Goal: Task Accomplishment & Management: Complete application form

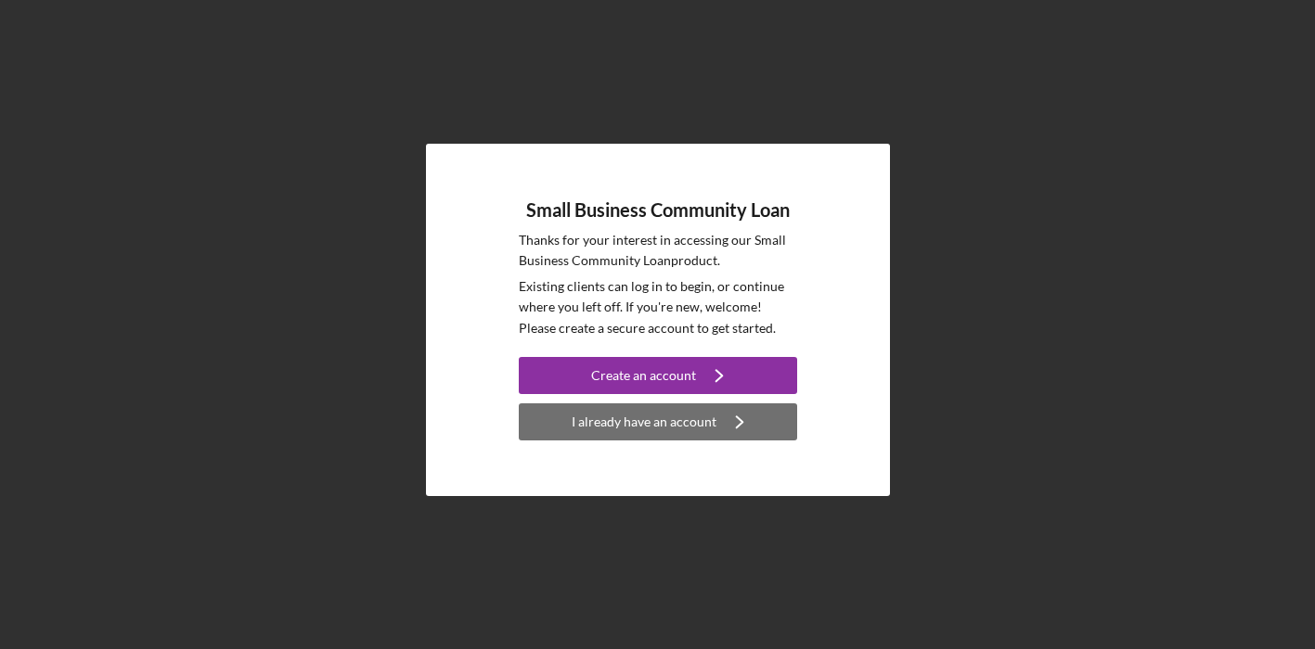
click at [642, 438] on div "I already have an account" at bounding box center [643, 422] width 145 height 37
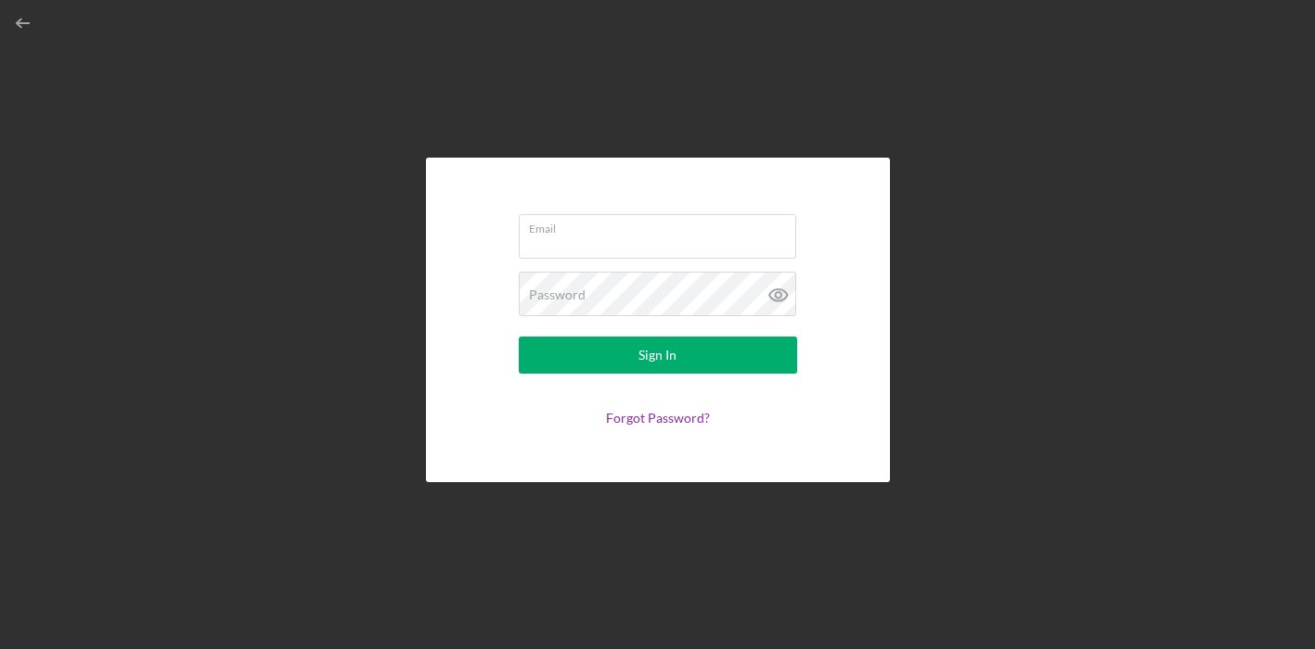
type input "[EMAIL_ADDRESS][DOMAIN_NAME]"
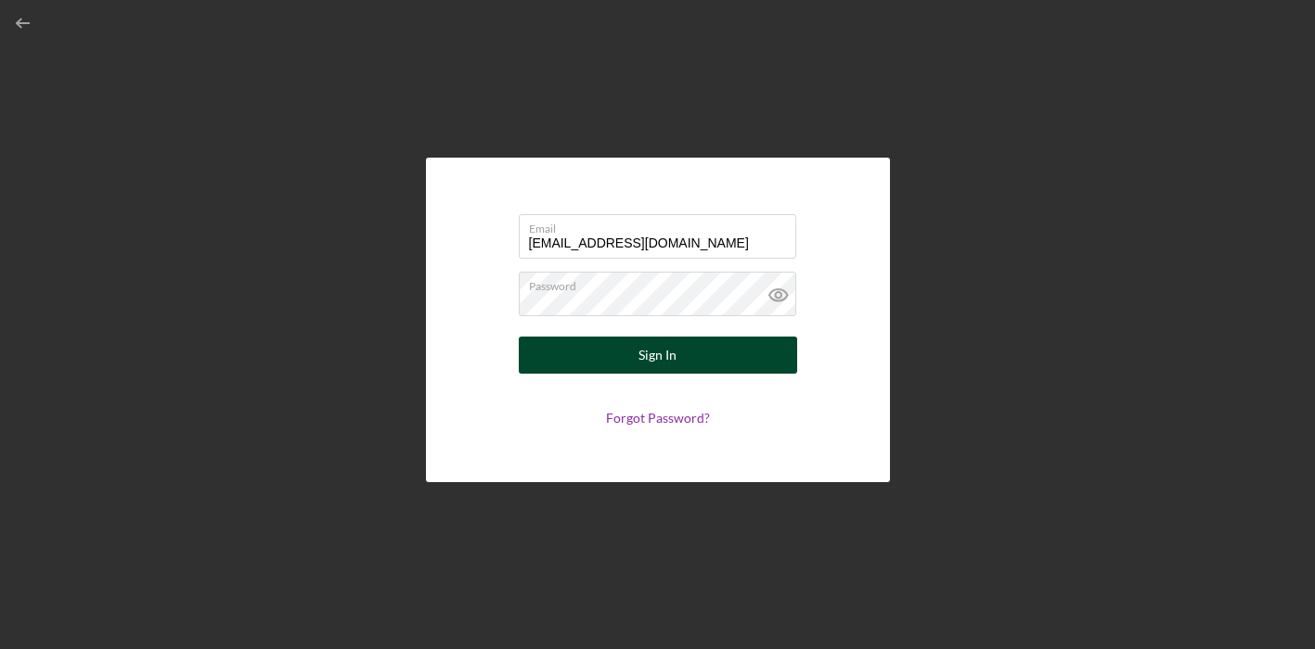
click at [612, 354] on button "Sign In" at bounding box center [658, 355] width 278 height 37
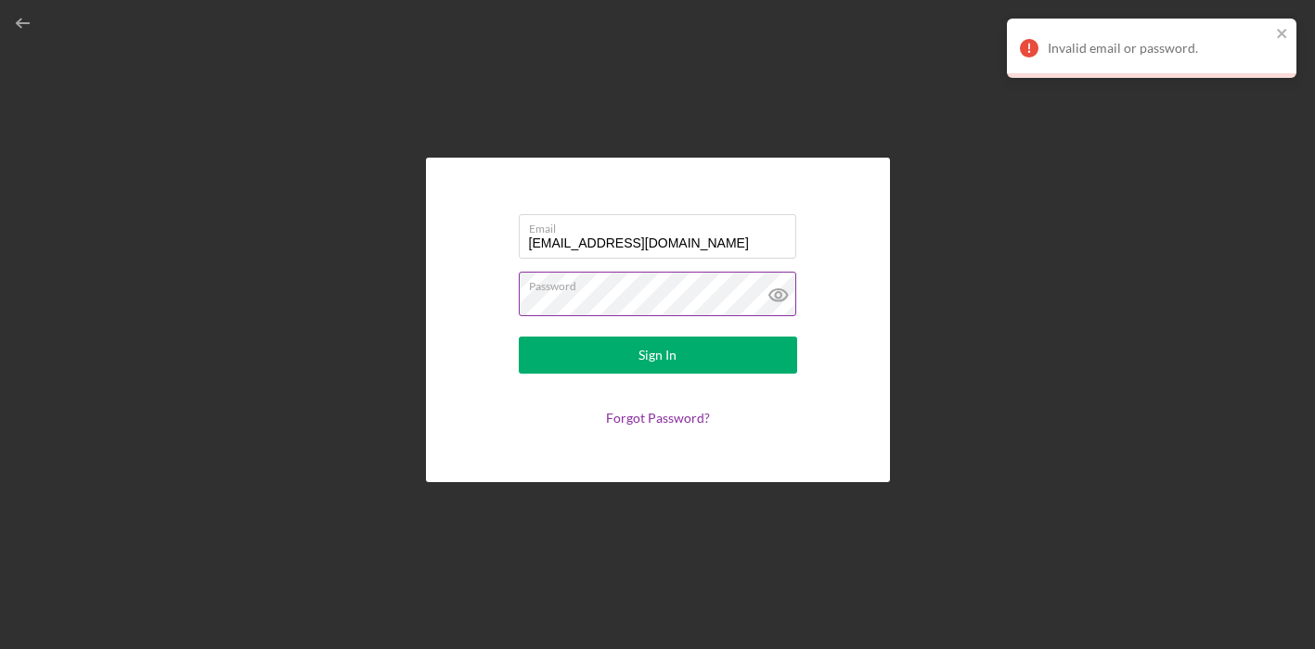
click at [591, 286] on label "Password" at bounding box center [662, 283] width 267 height 20
click at [500, 297] on form "Email antonia4@mac.com Password Sign In Forgot Password?" at bounding box center [657, 320] width 371 height 232
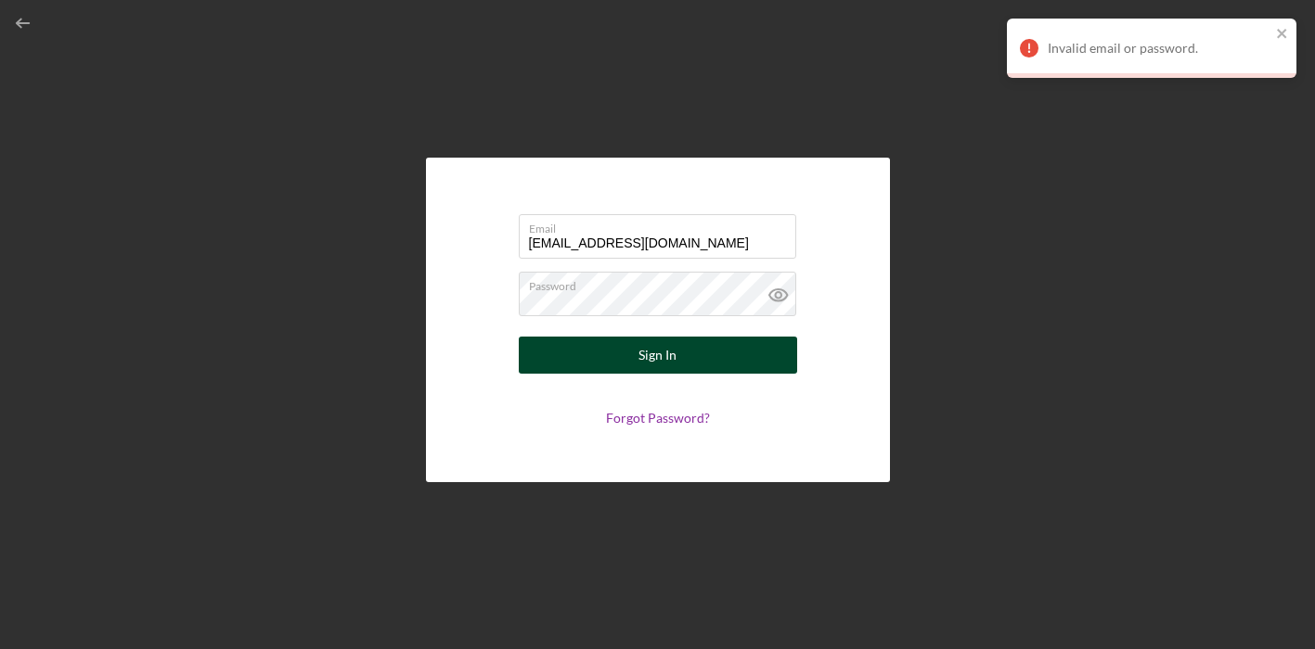
click at [575, 342] on button "Sign In" at bounding box center [658, 355] width 278 height 37
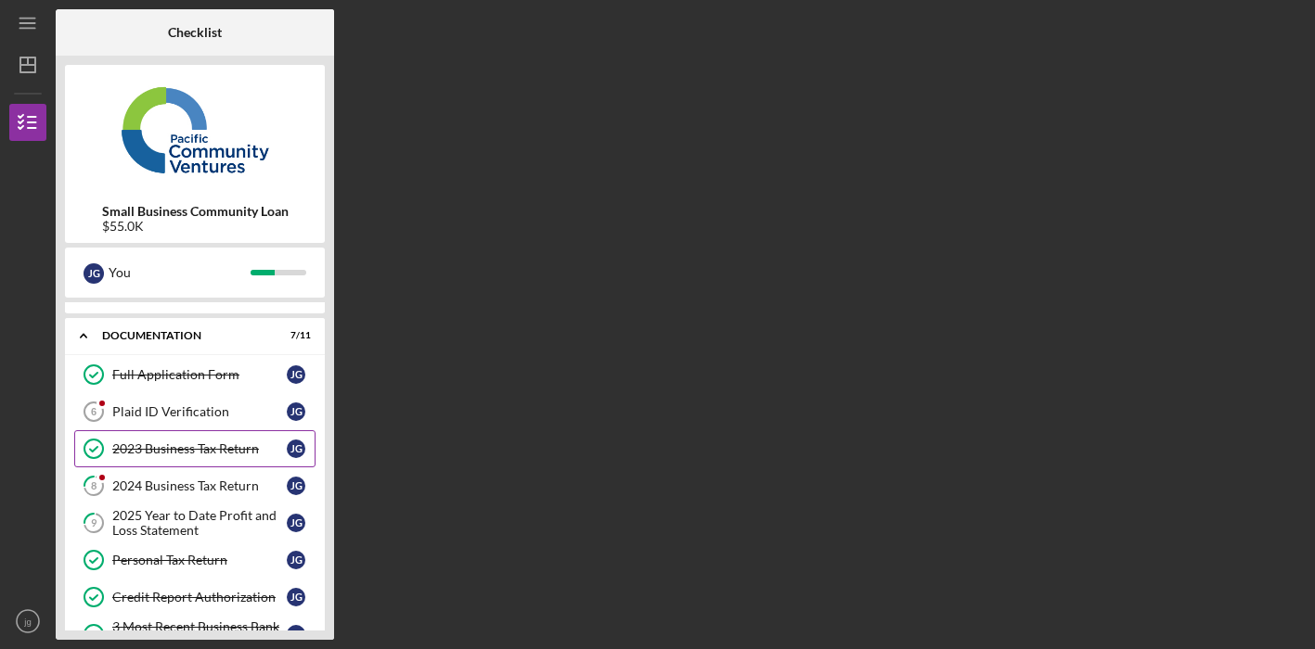
scroll to position [25, 0]
click at [235, 407] on div "Plaid ID Verification" at bounding box center [199, 412] width 174 height 15
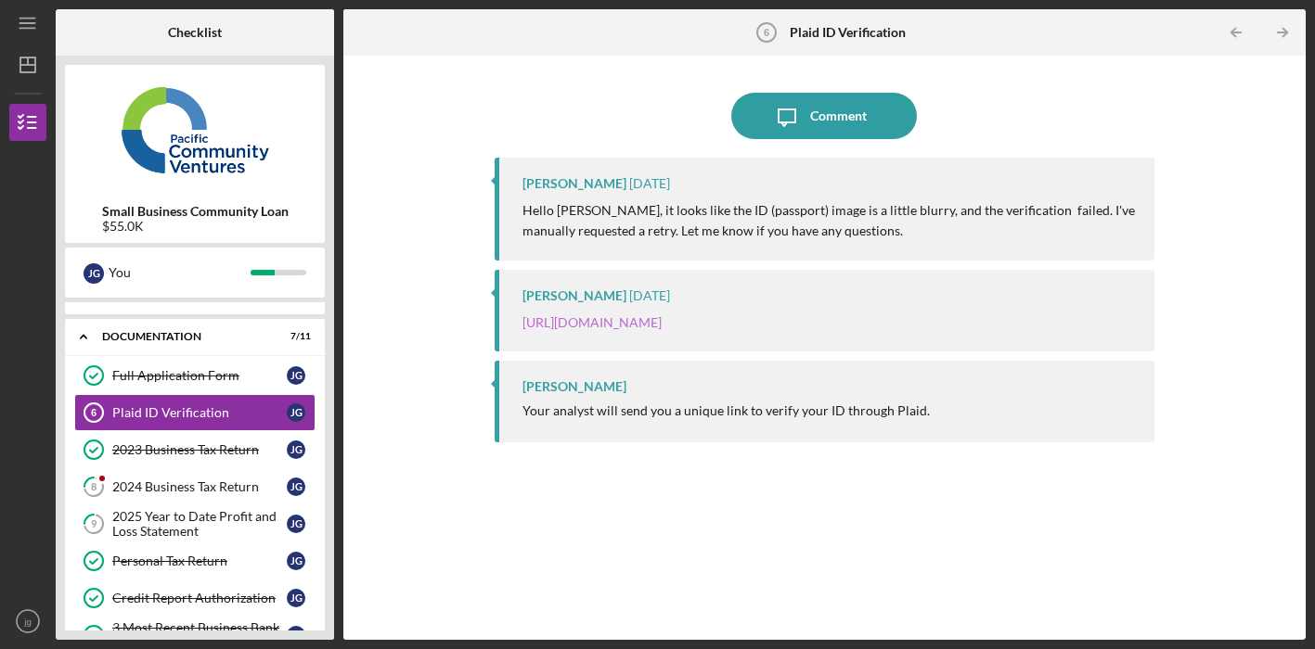
click at [611, 319] on link "[URL][DOMAIN_NAME]" at bounding box center [591, 322] width 139 height 16
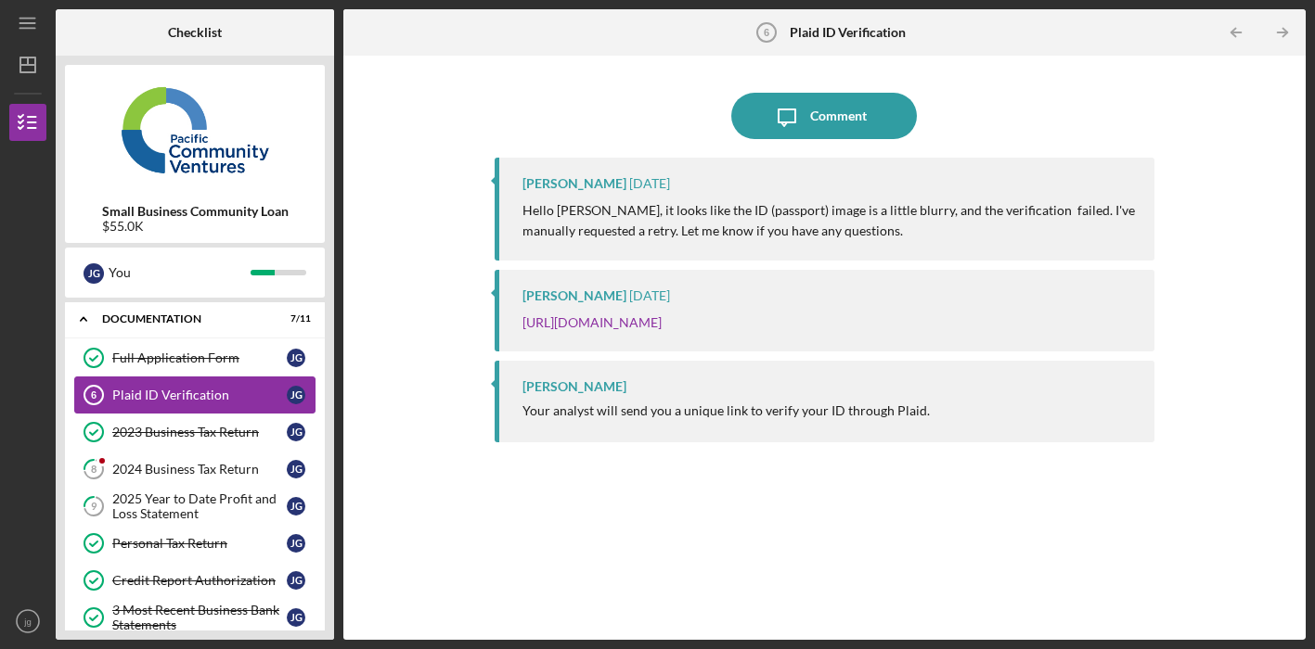
scroll to position [41, 0]
click at [246, 393] on div "Plaid ID Verification" at bounding box center [199, 397] width 174 height 15
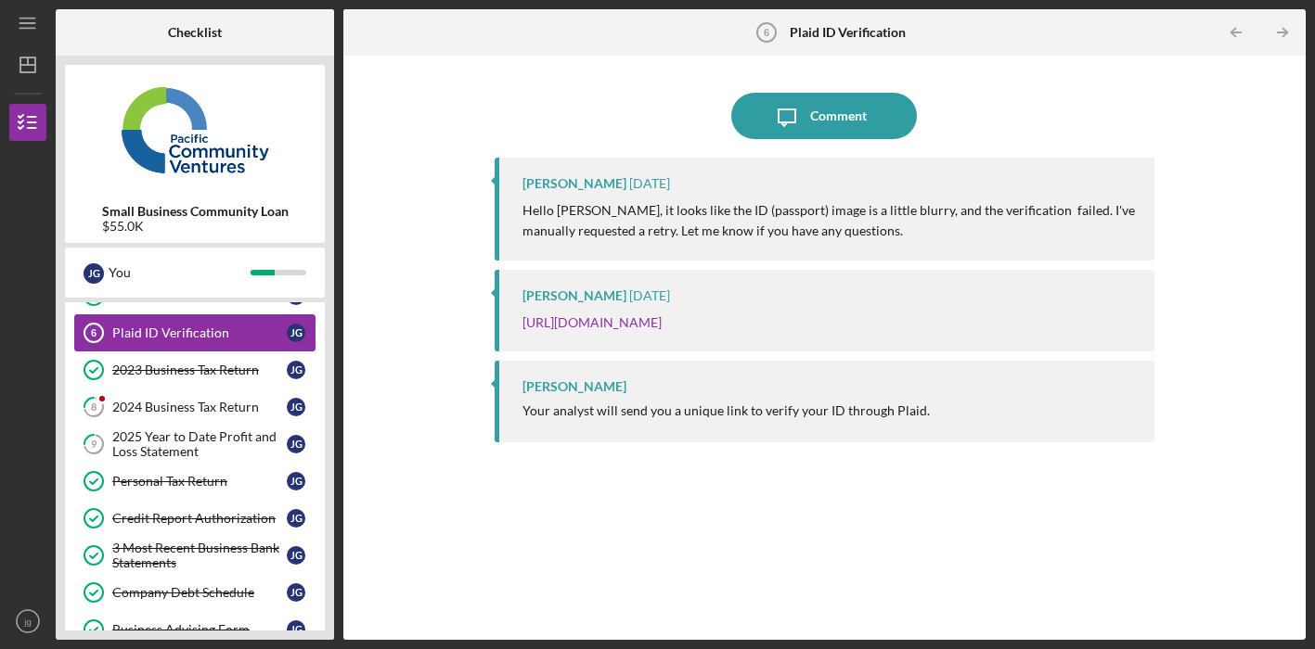
scroll to position [104, 0]
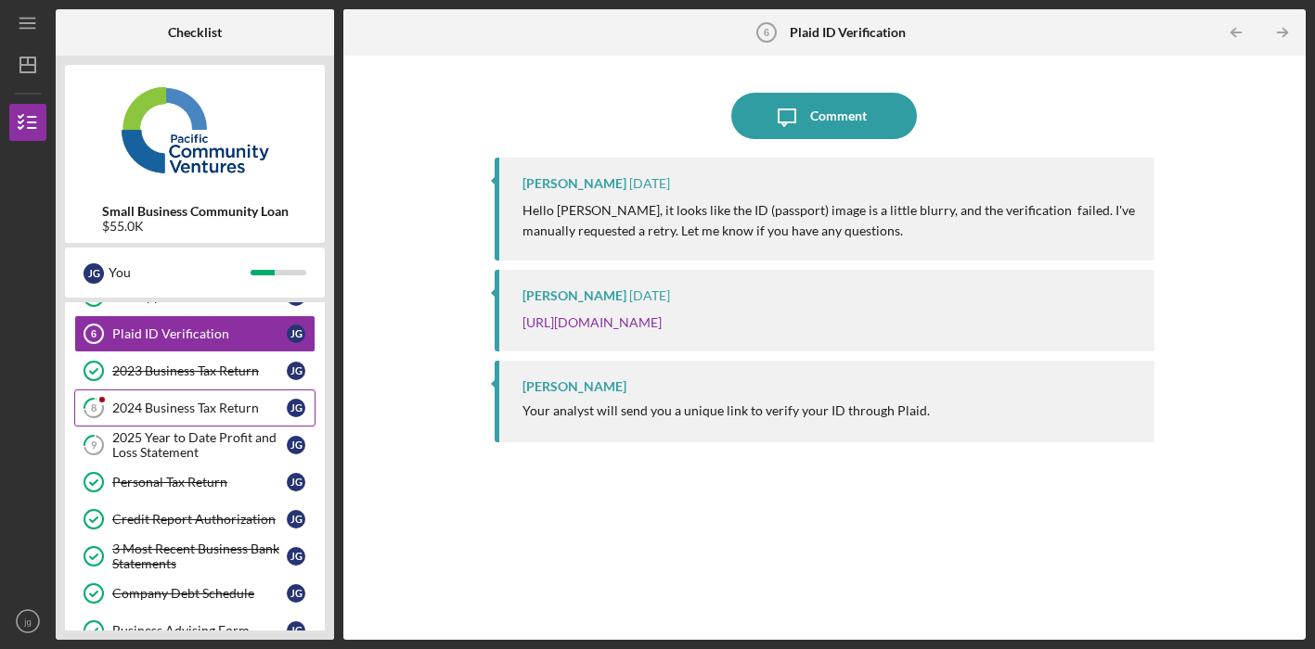
click at [237, 406] on div "2024 Business Tax Return" at bounding box center [199, 408] width 174 height 15
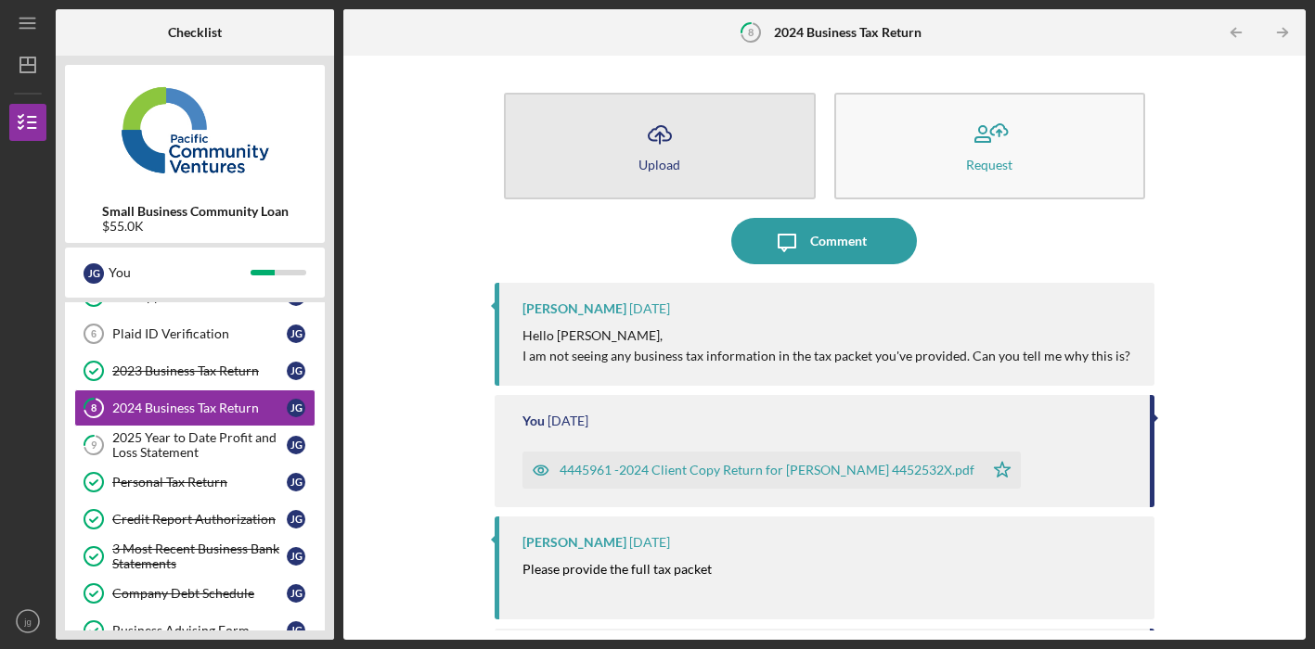
click at [640, 169] on div "Upload" at bounding box center [659, 165] width 42 height 14
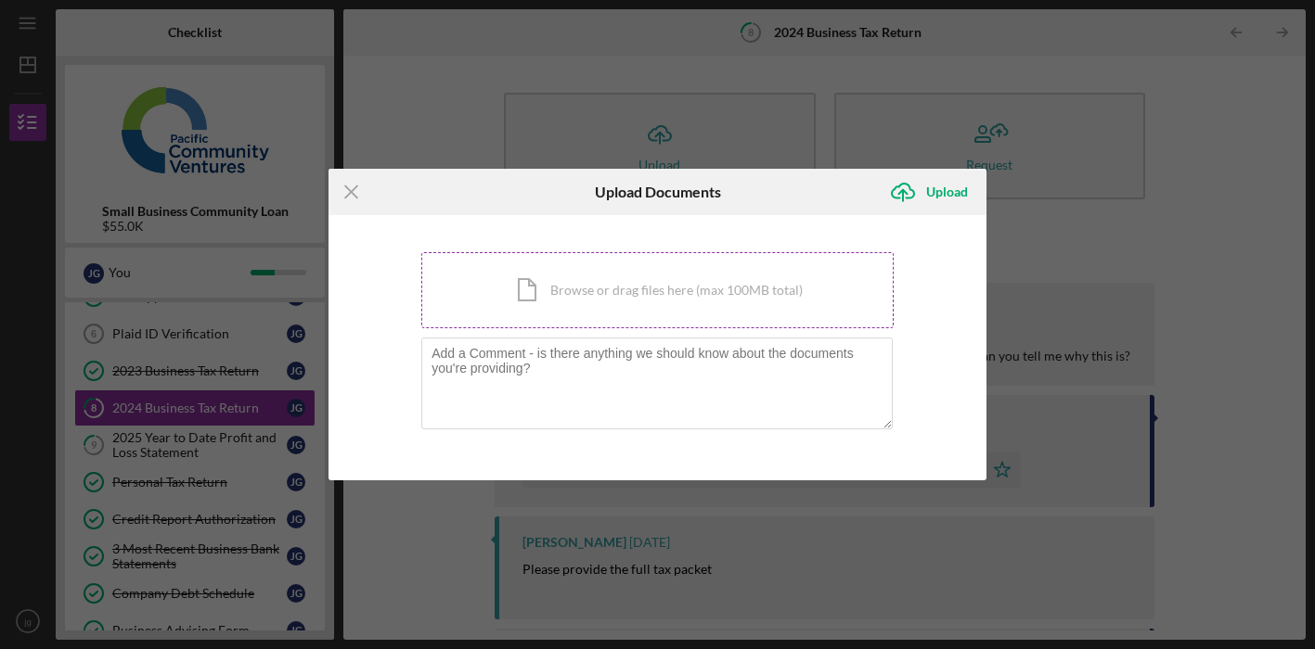
click at [510, 289] on div "Icon/Document Browse or drag files here (max 100MB total) Tap to choose files o…" at bounding box center [657, 290] width 472 height 76
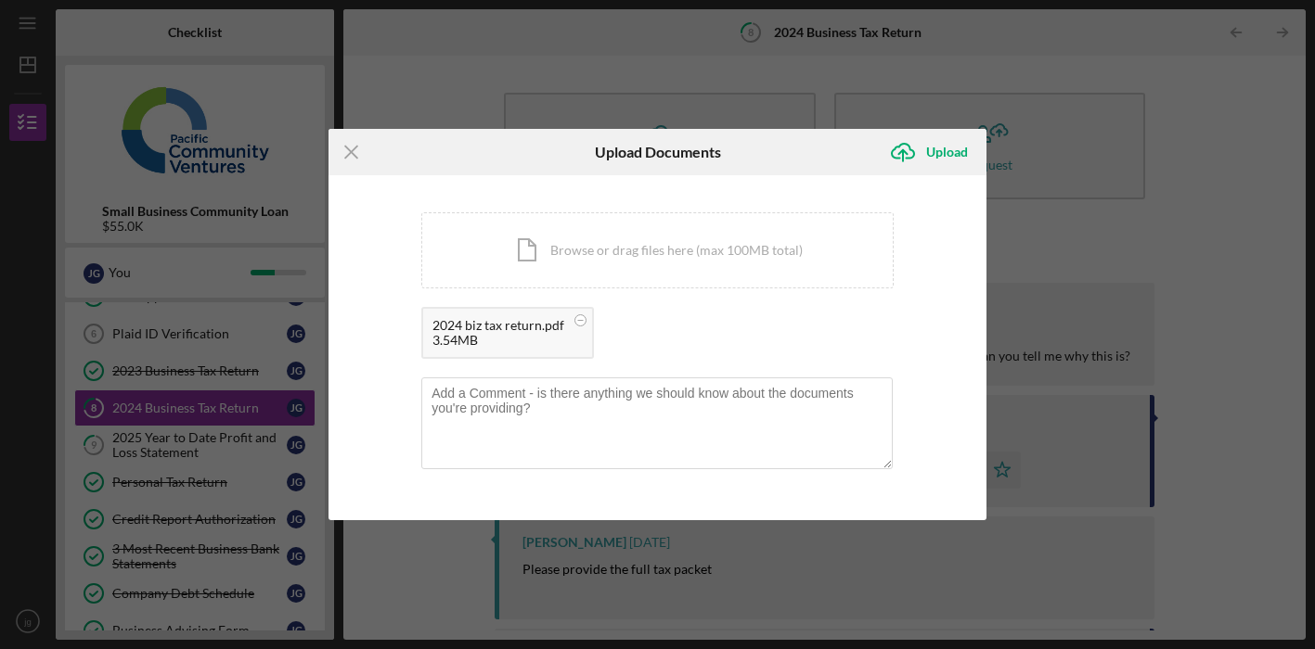
click at [507, 333] on div "2024 biz tax return.pdf" at bounding box center [498, 325] width 132 height 15
click at [942, 148] on div "Upload" at bounding box center [947, 152] width 42 height 37
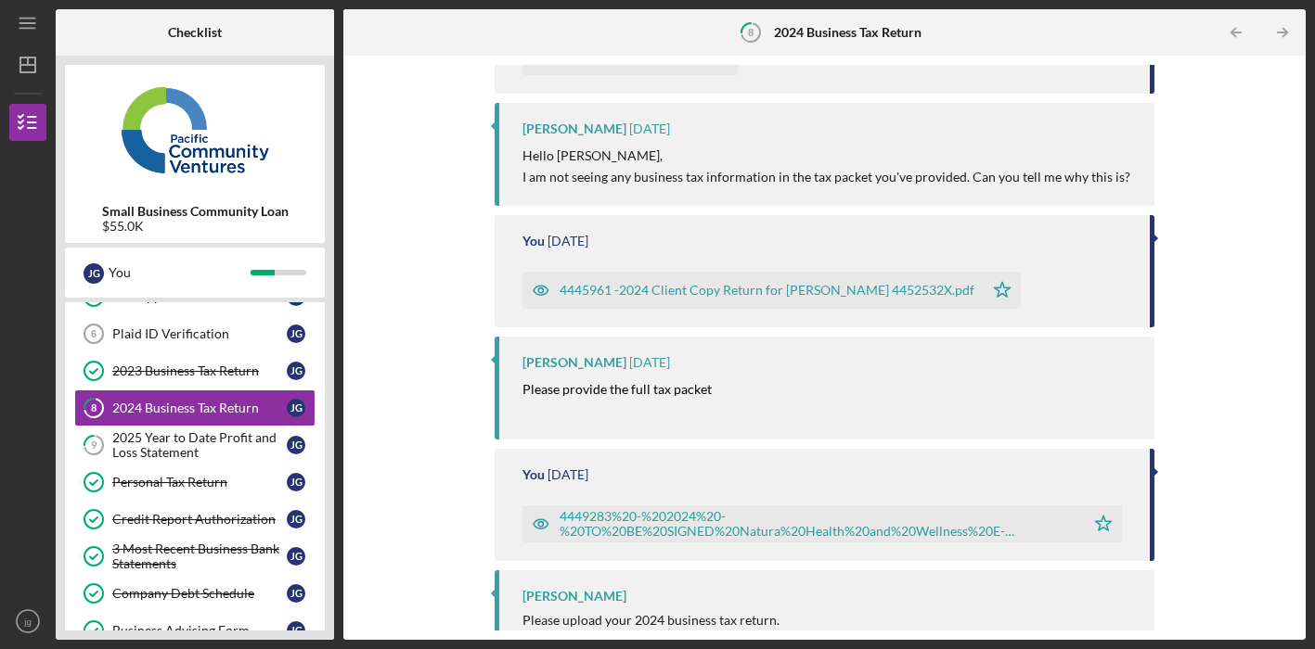
scroll to position [322, 0]
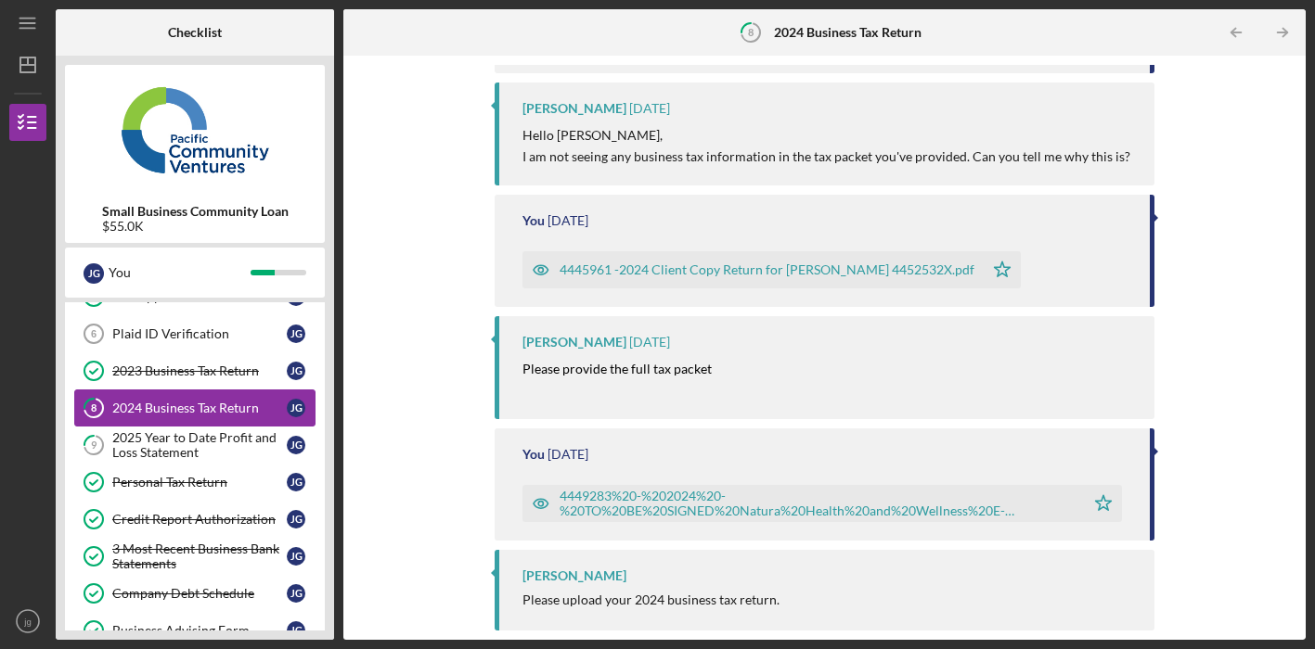
click at [276, 412] on div "2024 Business Tax Return" at bounding box center [199, 408] width 174 height 15
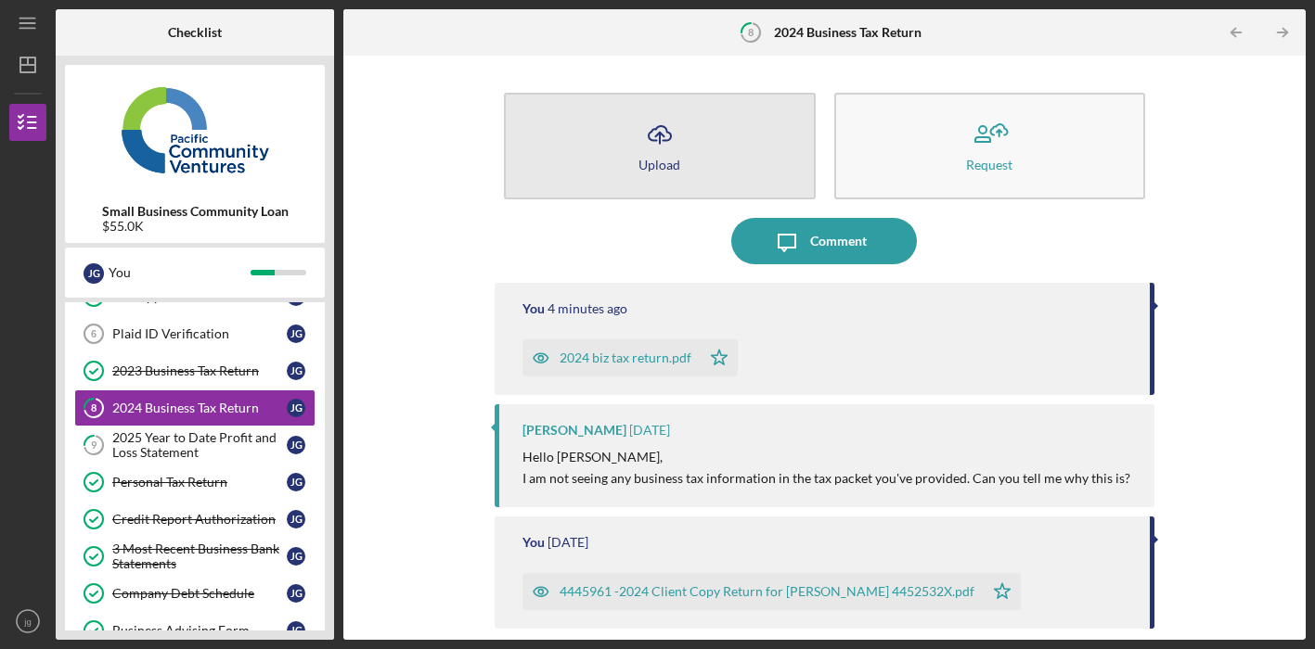
click at [665, 158] on div "Upload" at bounding box center [659, 165] width 42 height 14
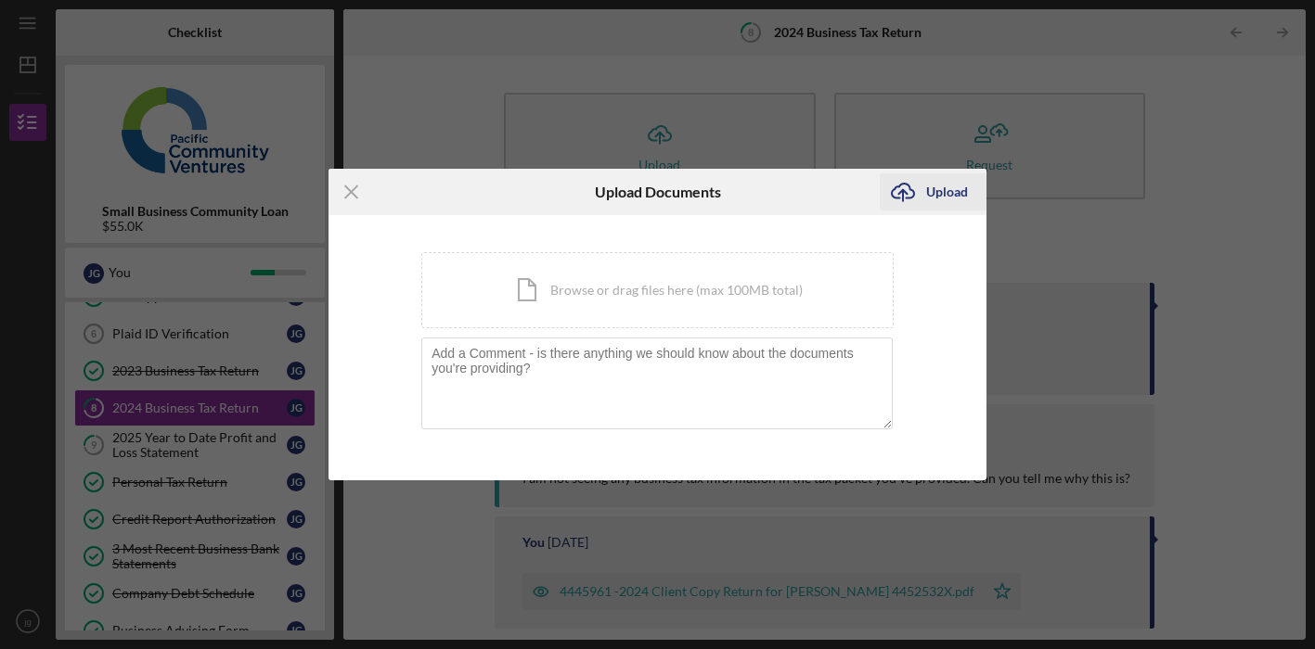
click at [918, 191] on icon "Icon/Upload" at bounding box center [902, 192] width 46 height 46
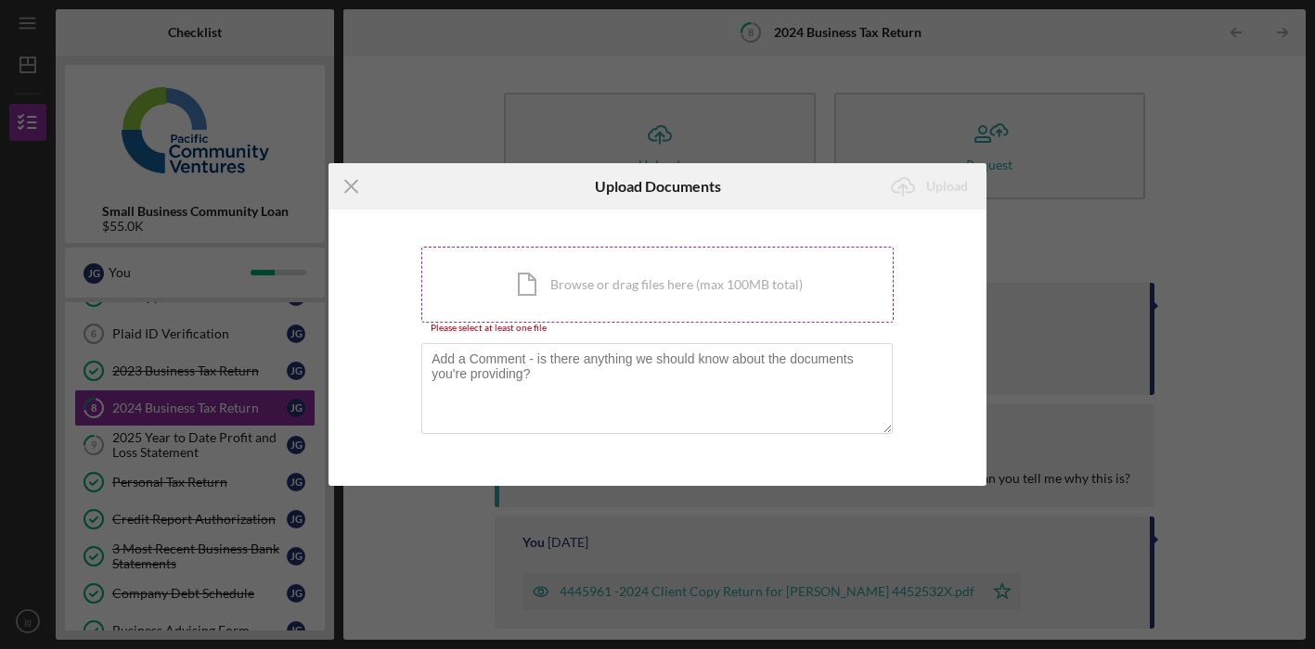
click at [607, 285] on div "Icon/Document Browse or drag files here (max 100MB total) Tap to choose files o…" at bounding box center [657, 285] width 472 height 76
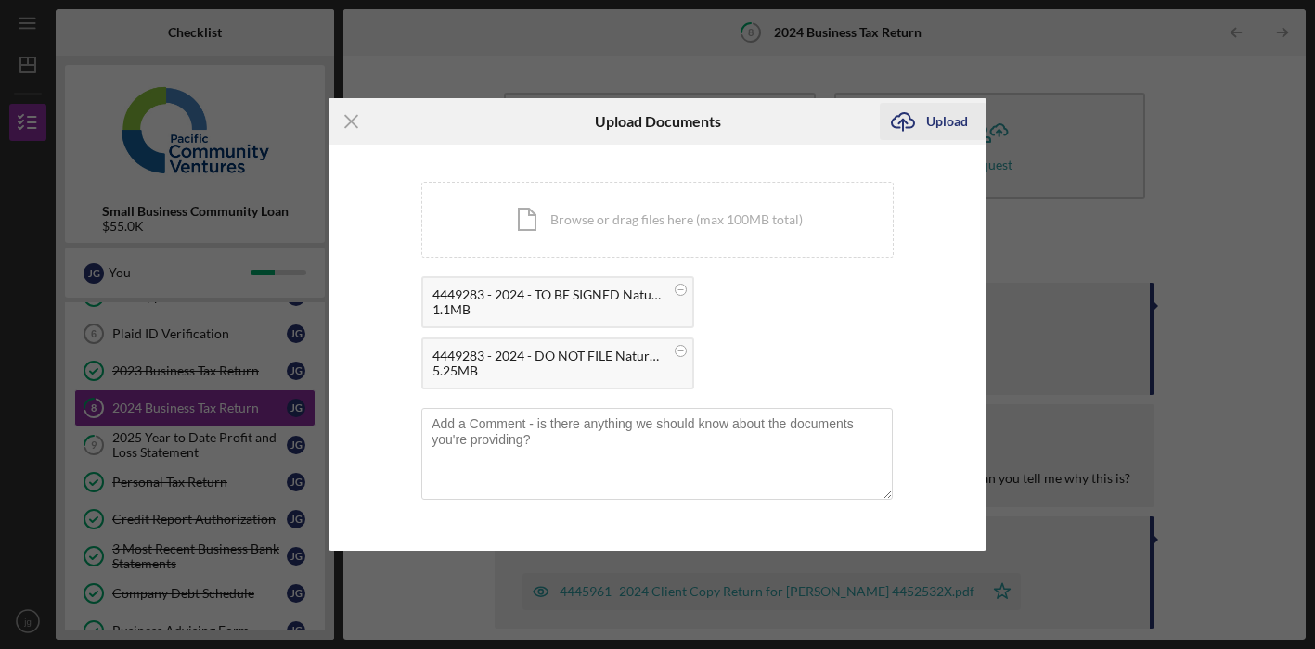
click at [951, 116] on div "Upload" at bounding box center [947, 121] width 42 height 37
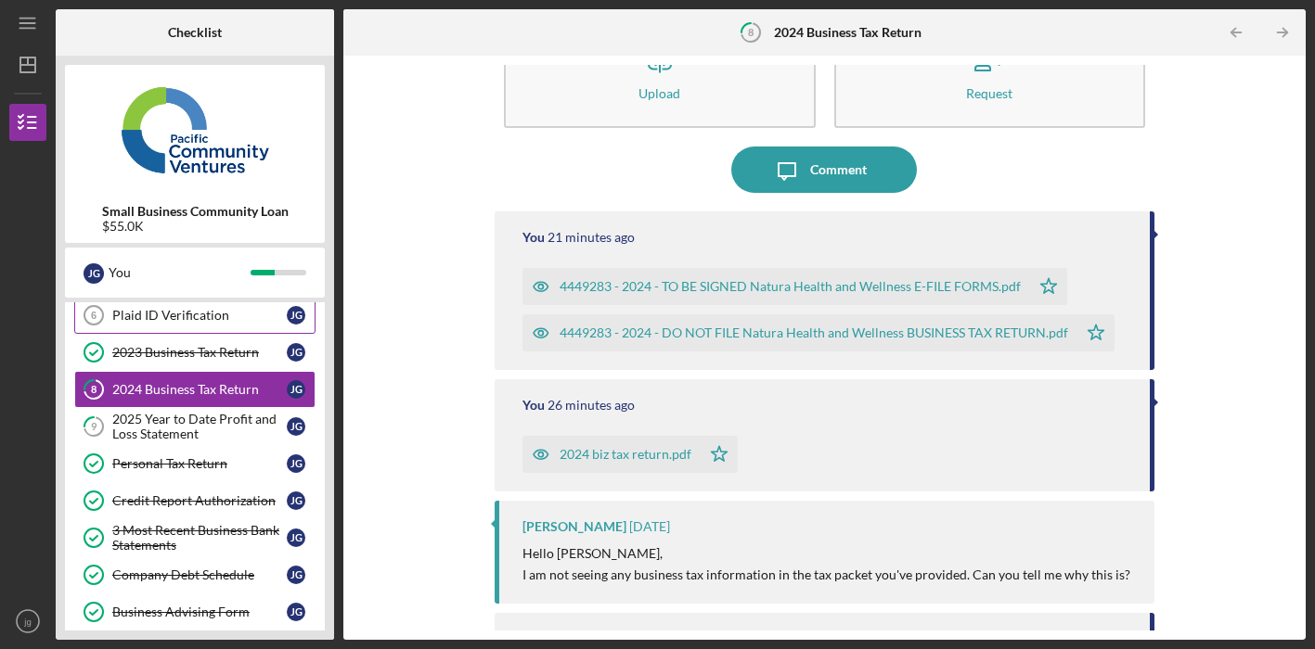
scroll to position [123, 0]
click at [189, 422] on div "2025 Year to Date Profit and Loss Statement" at bounding box center [199, 426] width 174 height 30
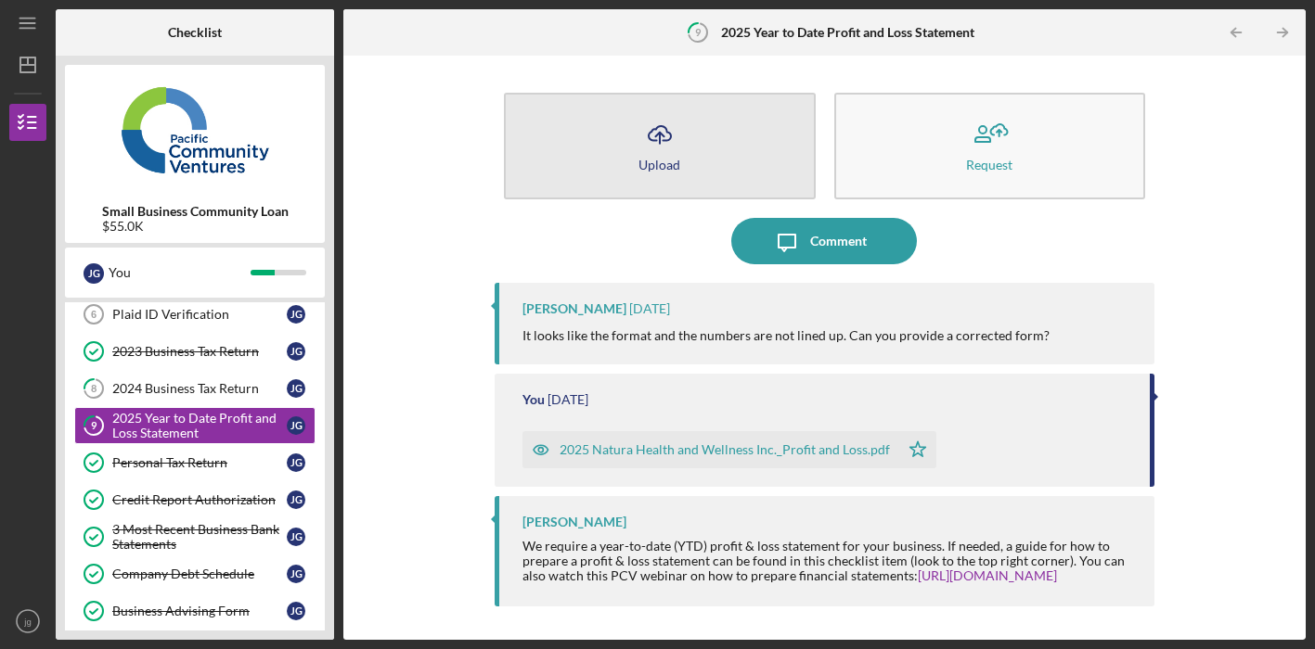
click at [642, 154] on icon "Icon/Upload" at bounding box center [659, 134] width 46 height 46
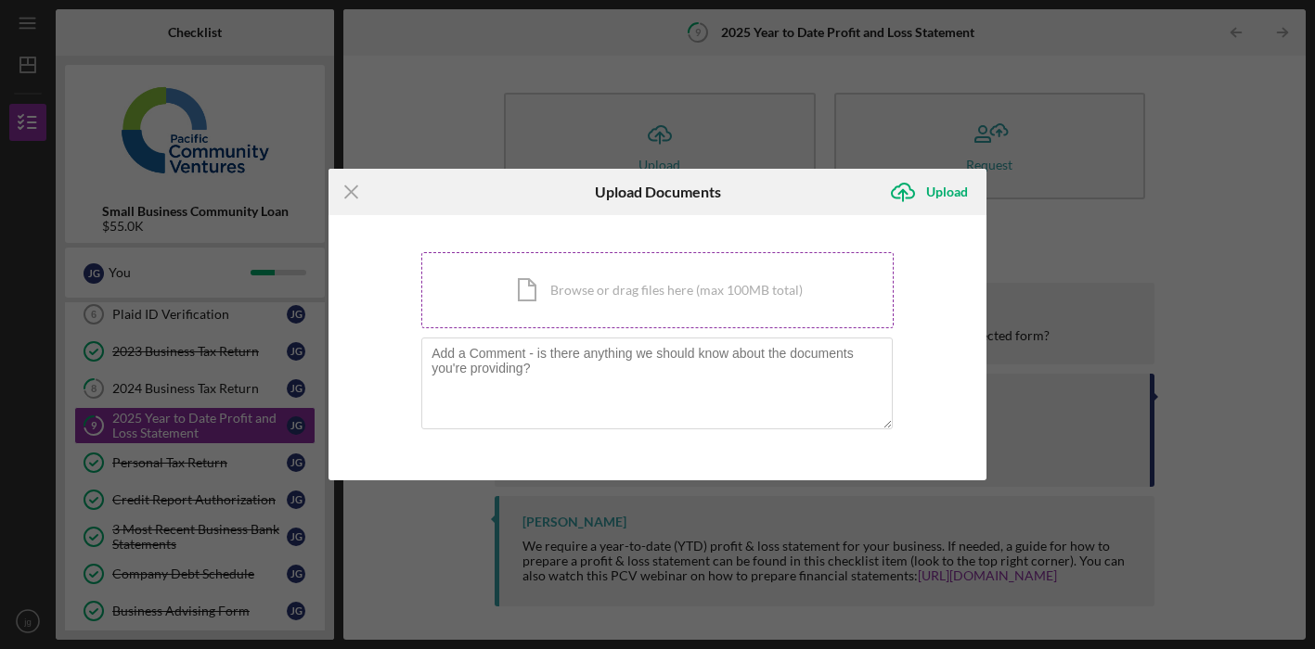
click at [543, 301] on div "Icon/Document Browse or drag files here (max 100MB total) Tap to choose files o…" at bounding box center [657, 290] width 472 height 76
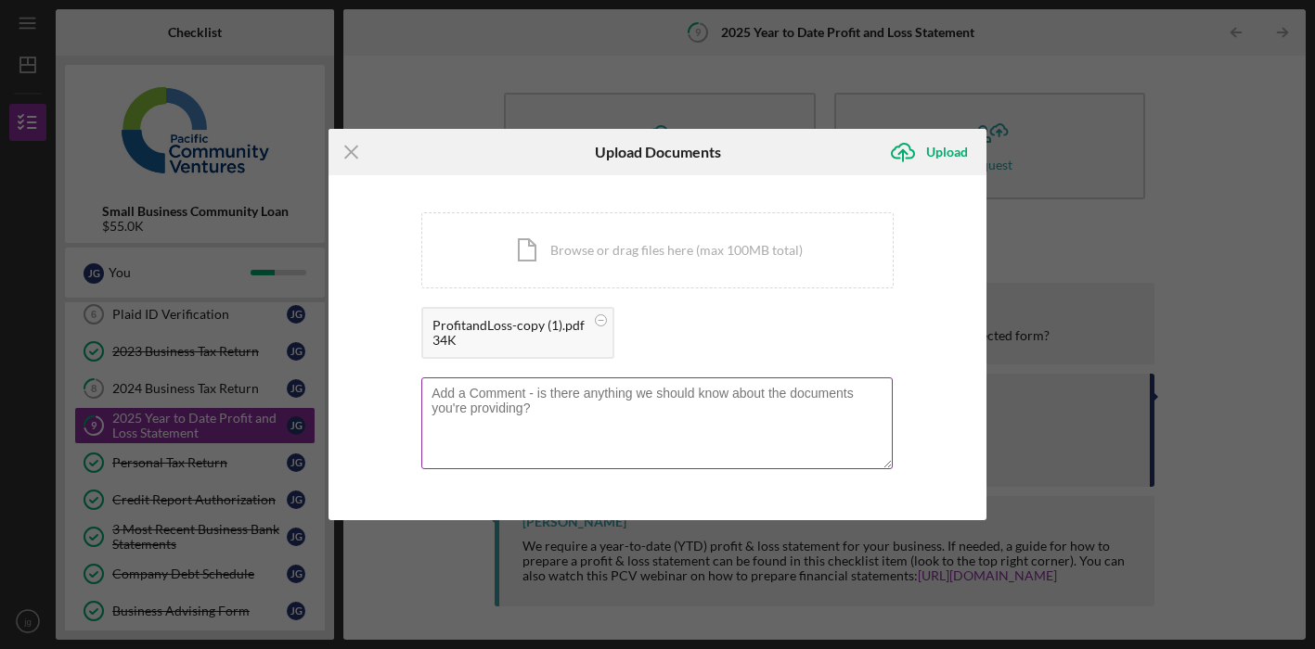
click at [507, 391] on textarea at bounding box center [656, 423] width 471 height 91
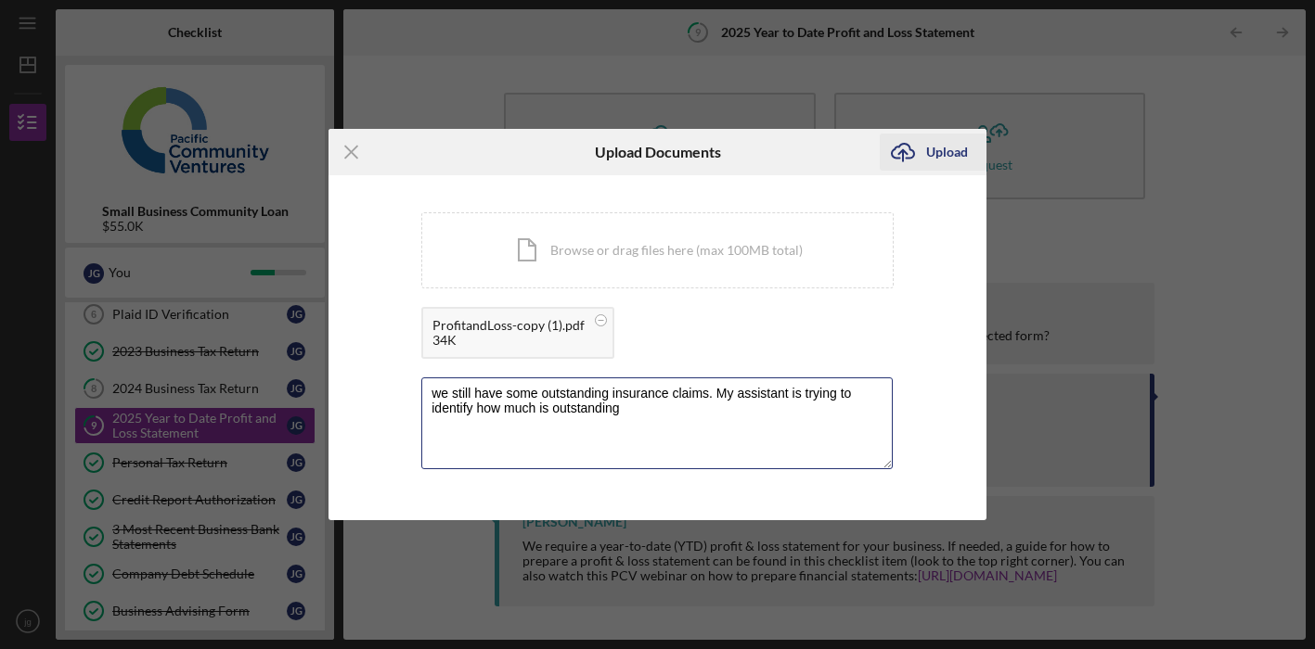
type textarea "we still have some outstanding insurance claims. My assistant is trying to iden…"
click at [944, 148] on div "Upload" at bounding box center [947, 152] width 42 height 37
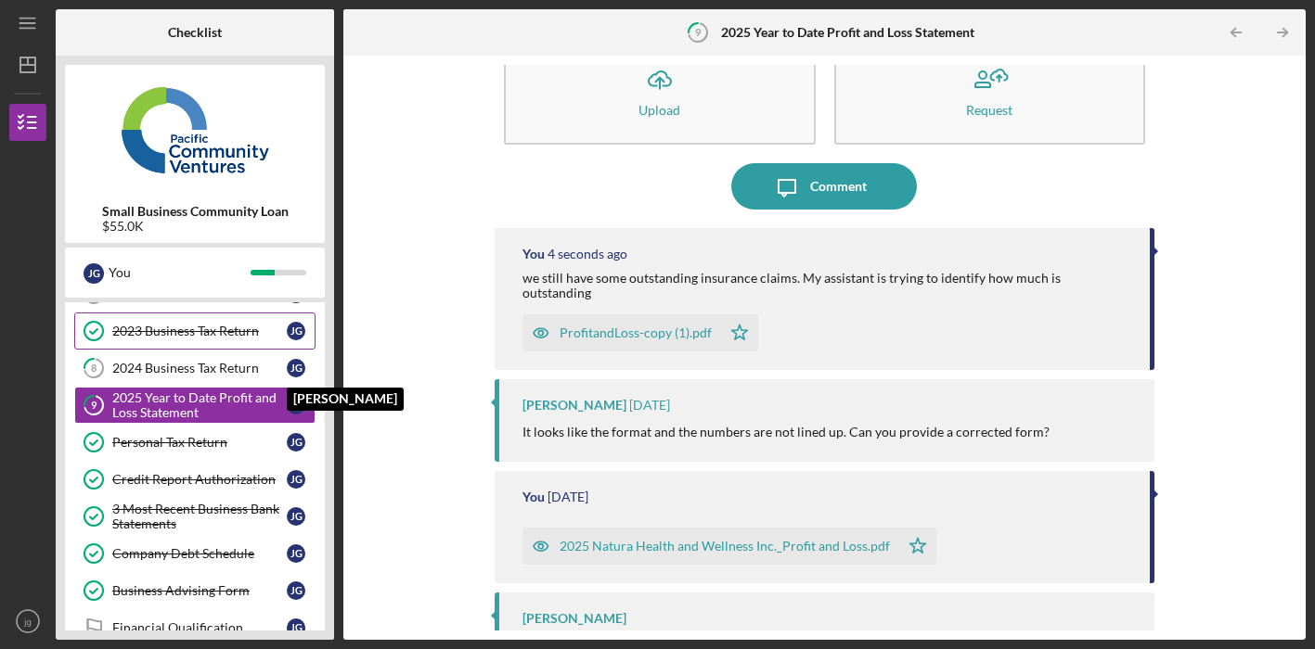
scroll to position [143, 0]
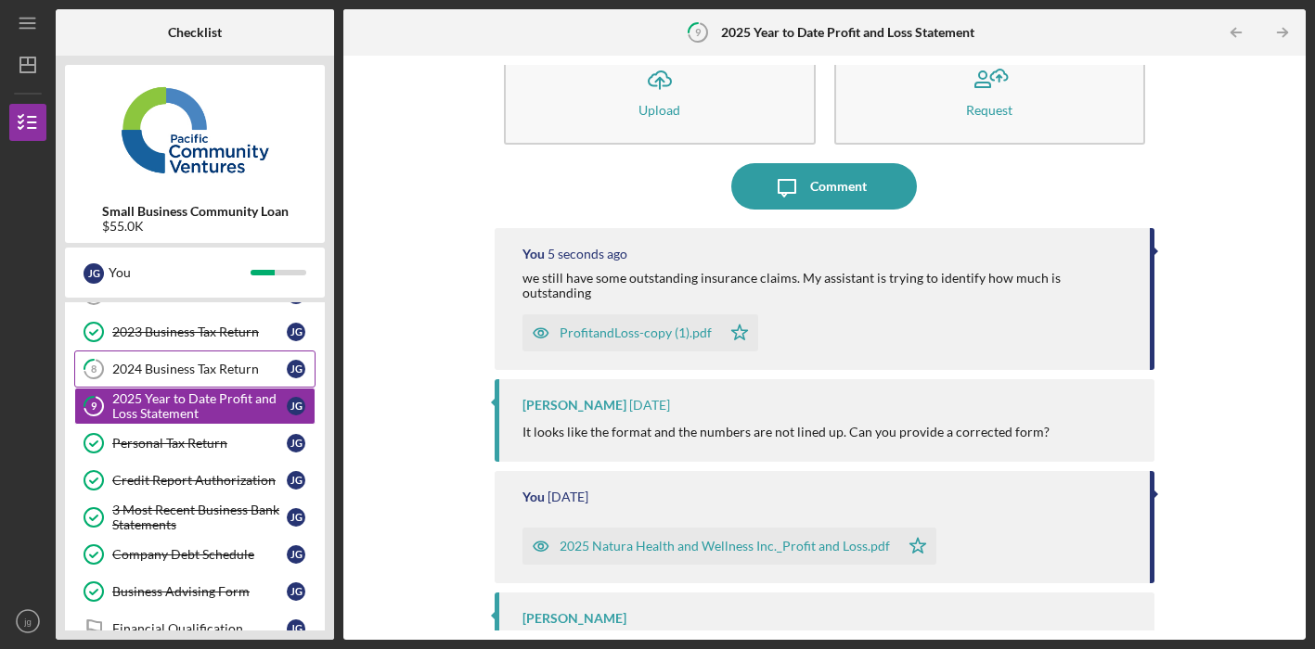
click at [244, 375] on div "2024 Business Tax Return" at bounding box center [199, 369] width 174 height 15
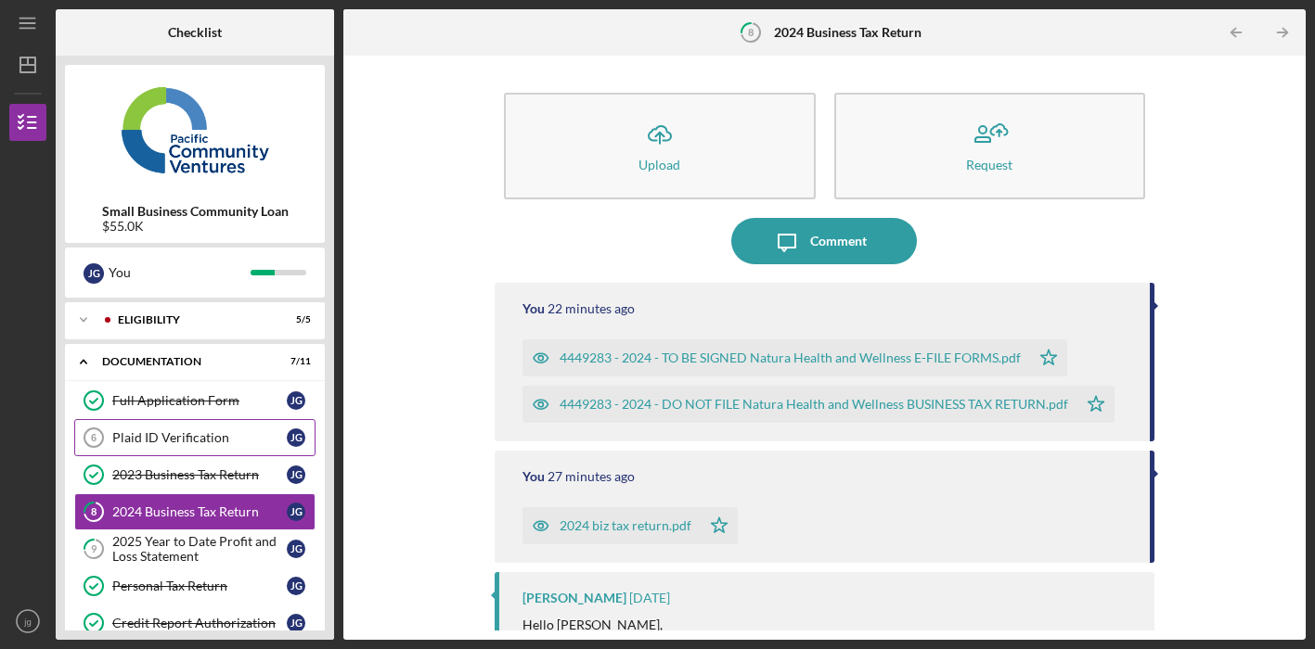
click at [187, 442] on div "Plaid ID Verification" at bounding box center [199, 437] width 174 height 15
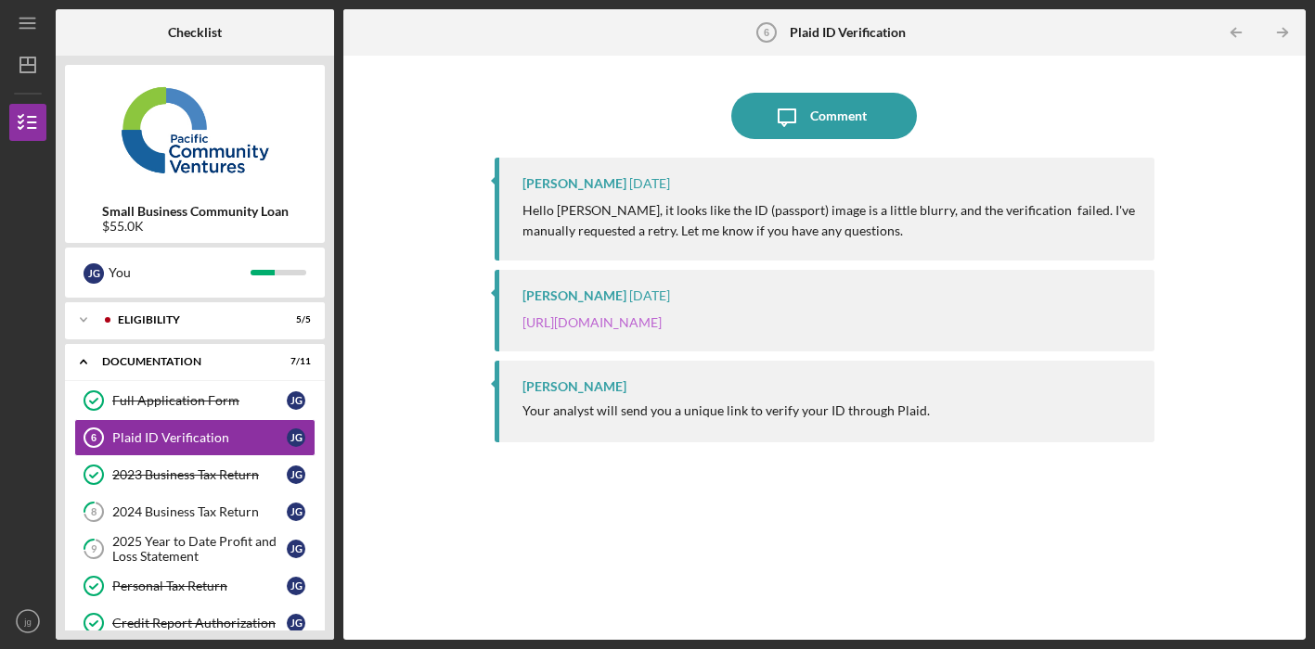
click at [637, 328] on link "[URL][DOMAIN_NAME]" at bounding box center [591, 322] width 139 height 16
